Goal: Check status: Check status

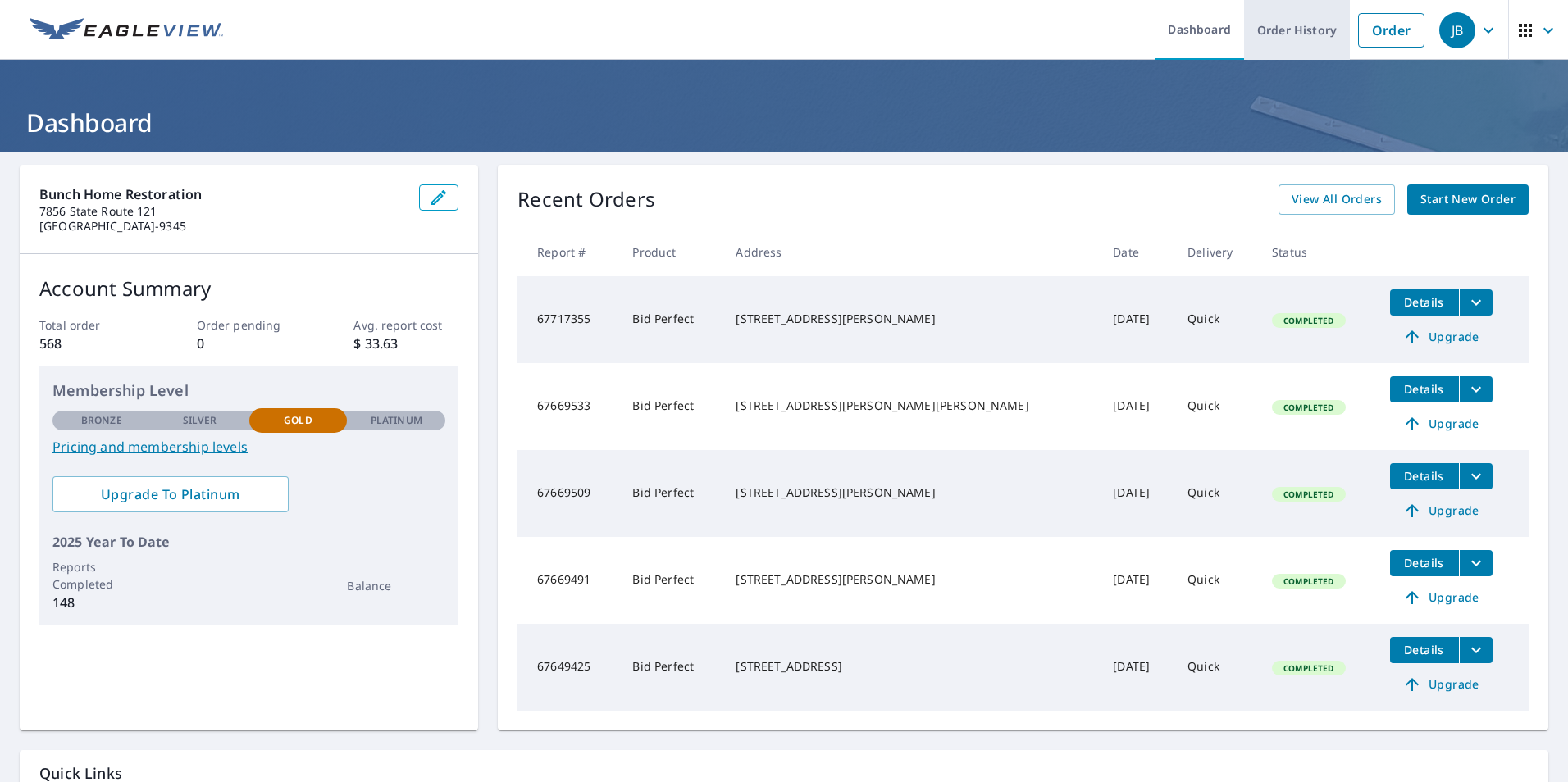
click at [1277, 24] on link "Order History" at bounding box center [1296, 30] width 106 height 60
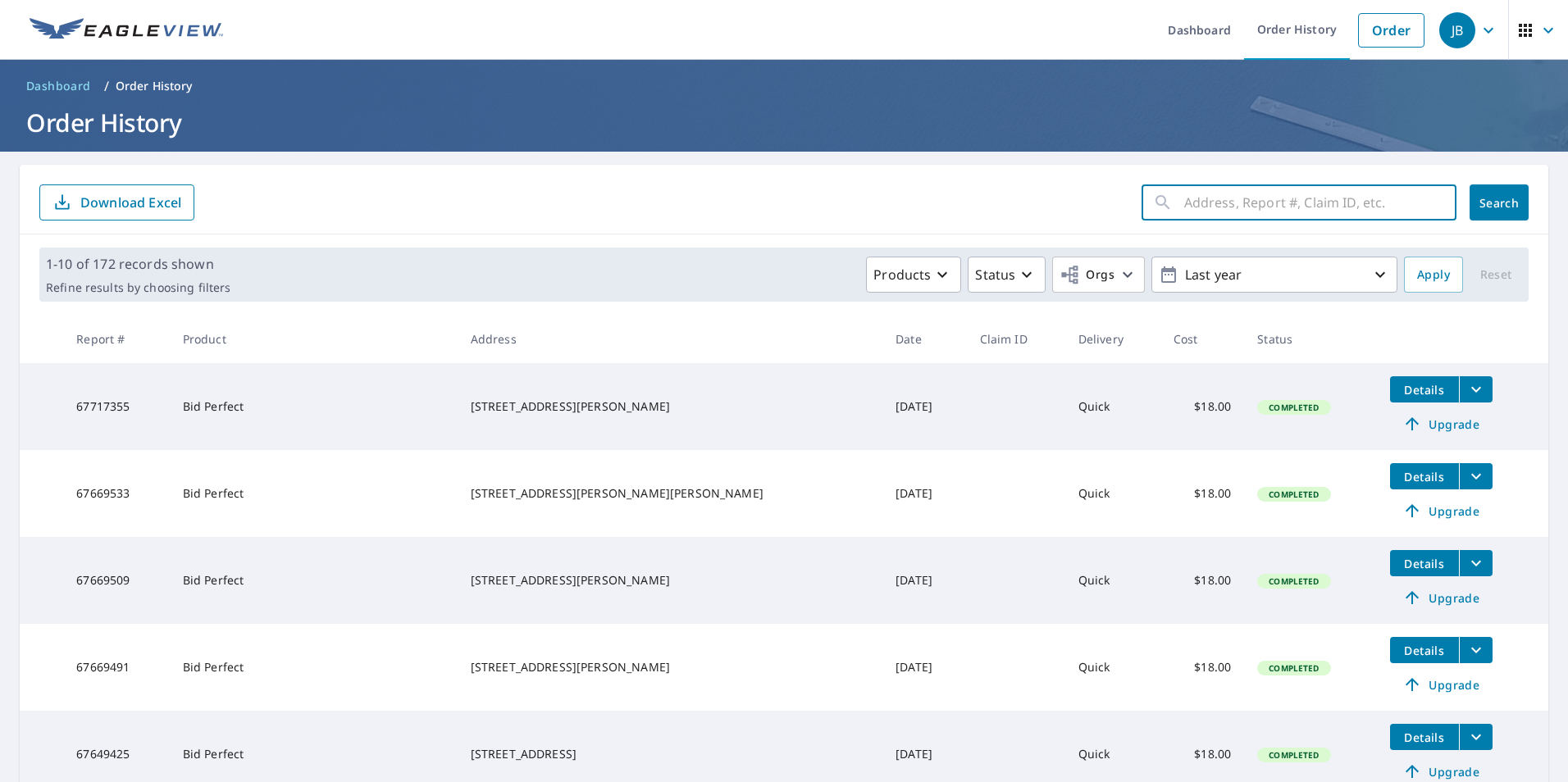
click at [1189, 203] on input "text" at bounding box center [1320, 202] width 272 height 46
type input "10794"
click at [1482, 195] on span "Search" at bounding box center [1499, 202] width 33 height 16
